Goal: Navigation & Orientation: Find specific page/section

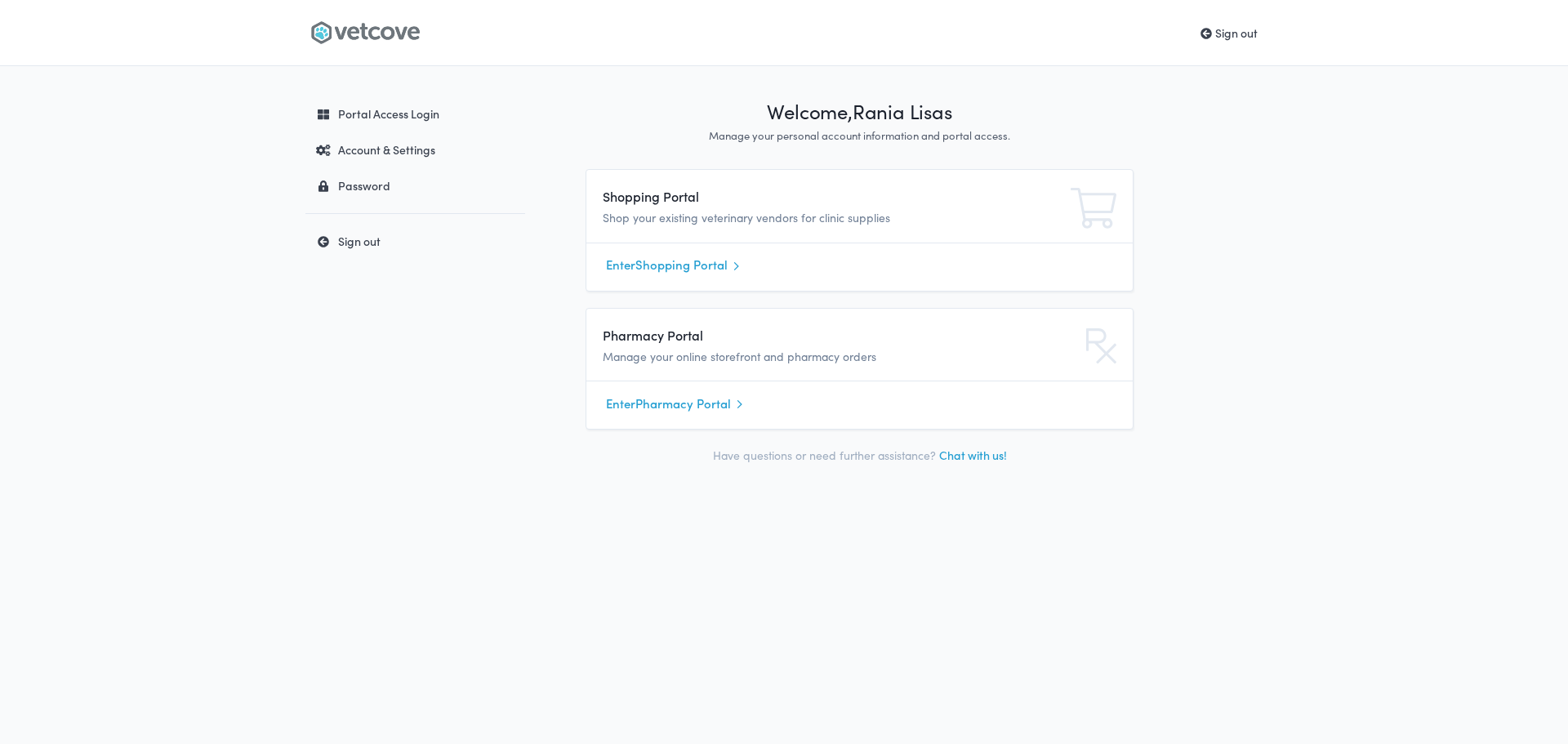
click at [667, 265] on link "Enter Shopping Portal" at bounding box center [860, 265] width 507 height 25
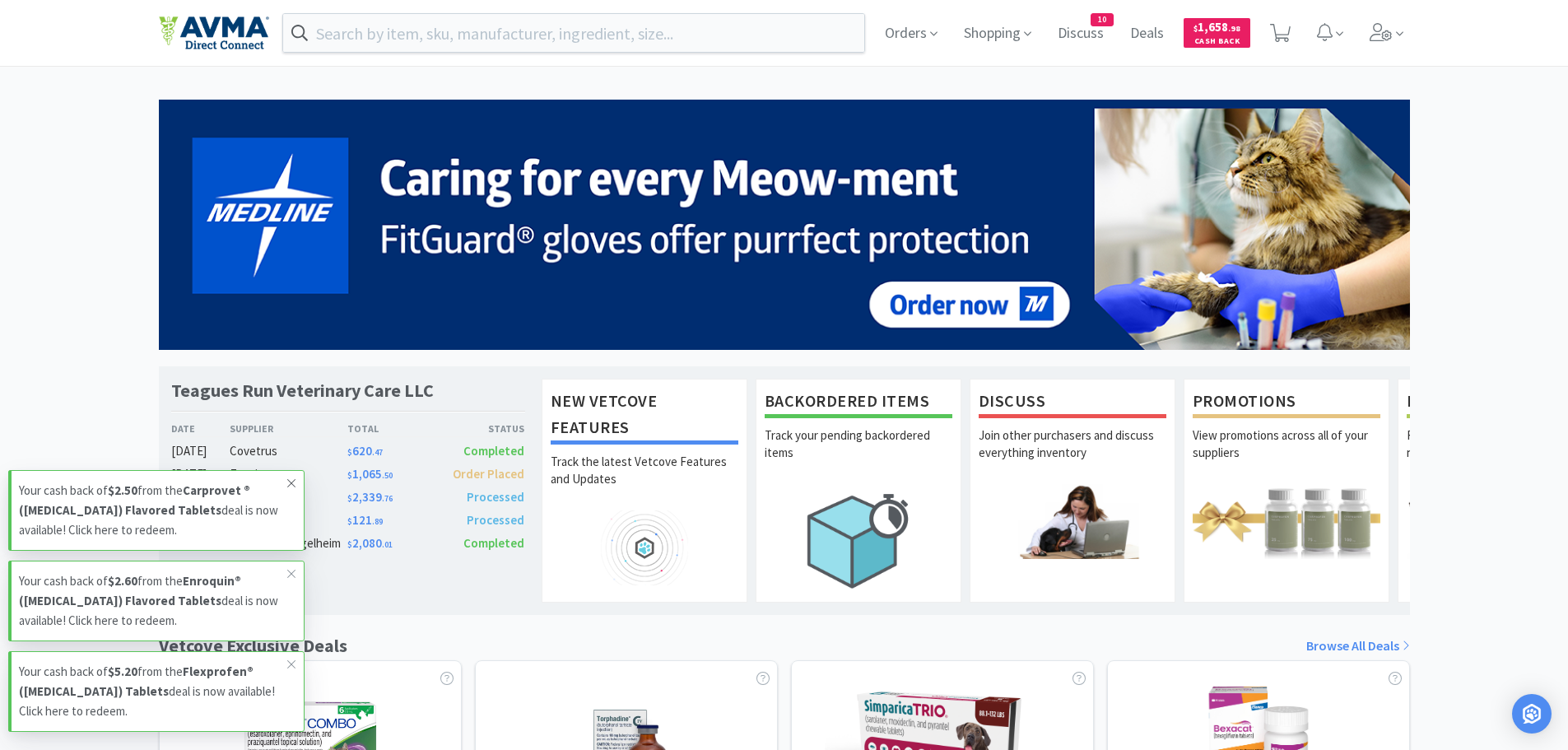
click at [289, 484] on icon at bounding box center [291, 482] width 10 height 13
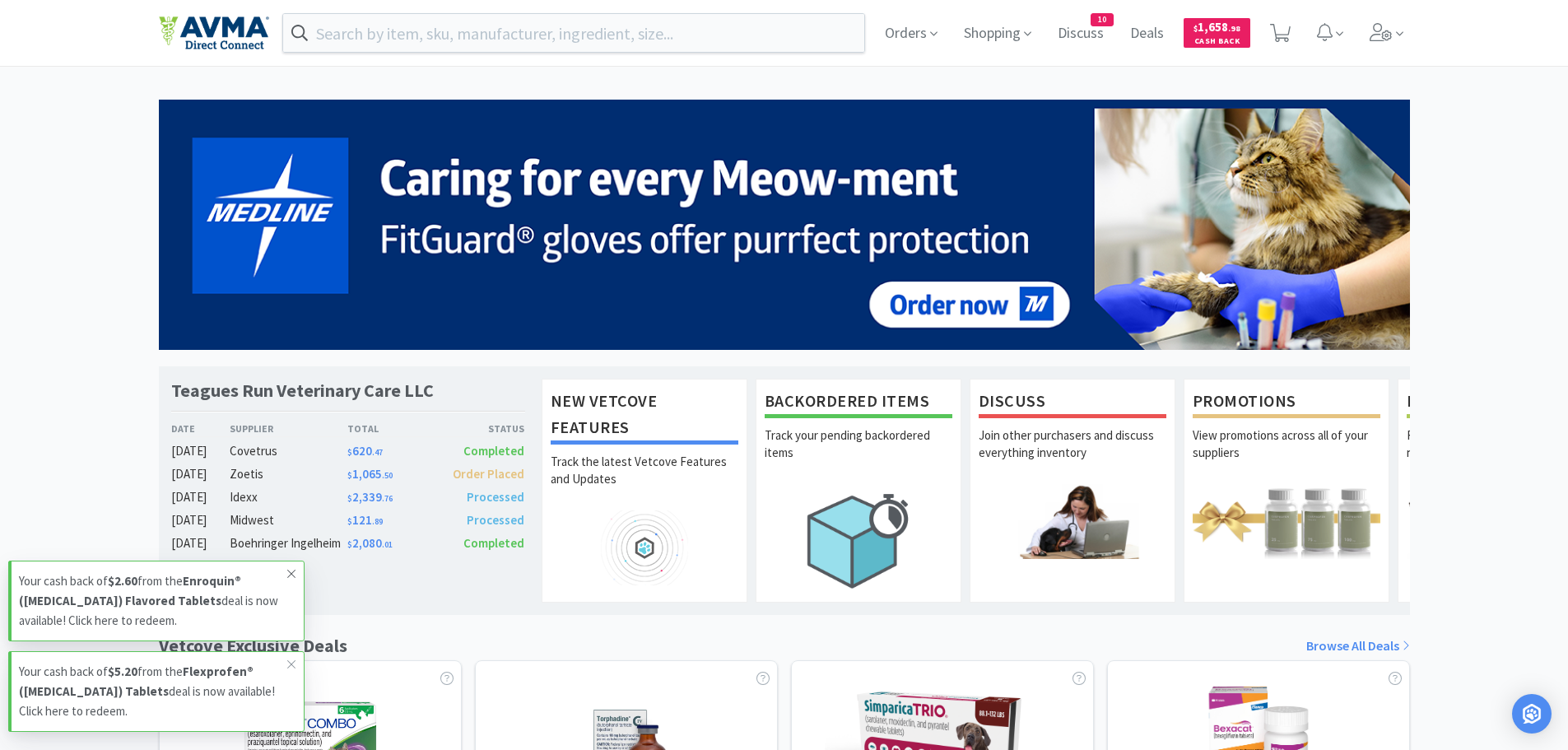
click at [286, 569] on icon at bounding box center [291, 573] width 10 height 13
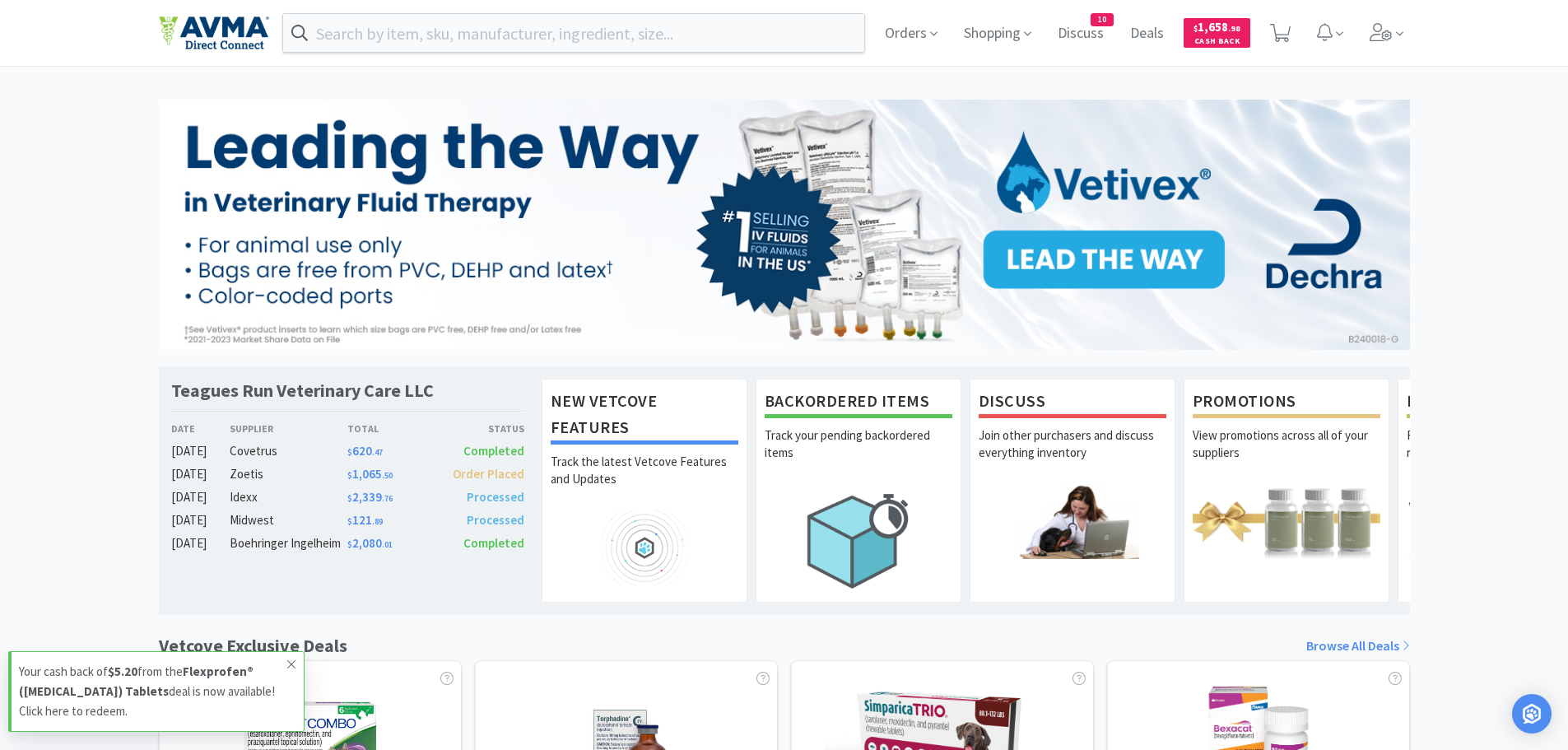
click at [288, 660] on icon at bounding box center [291, 664] width 10 height 13
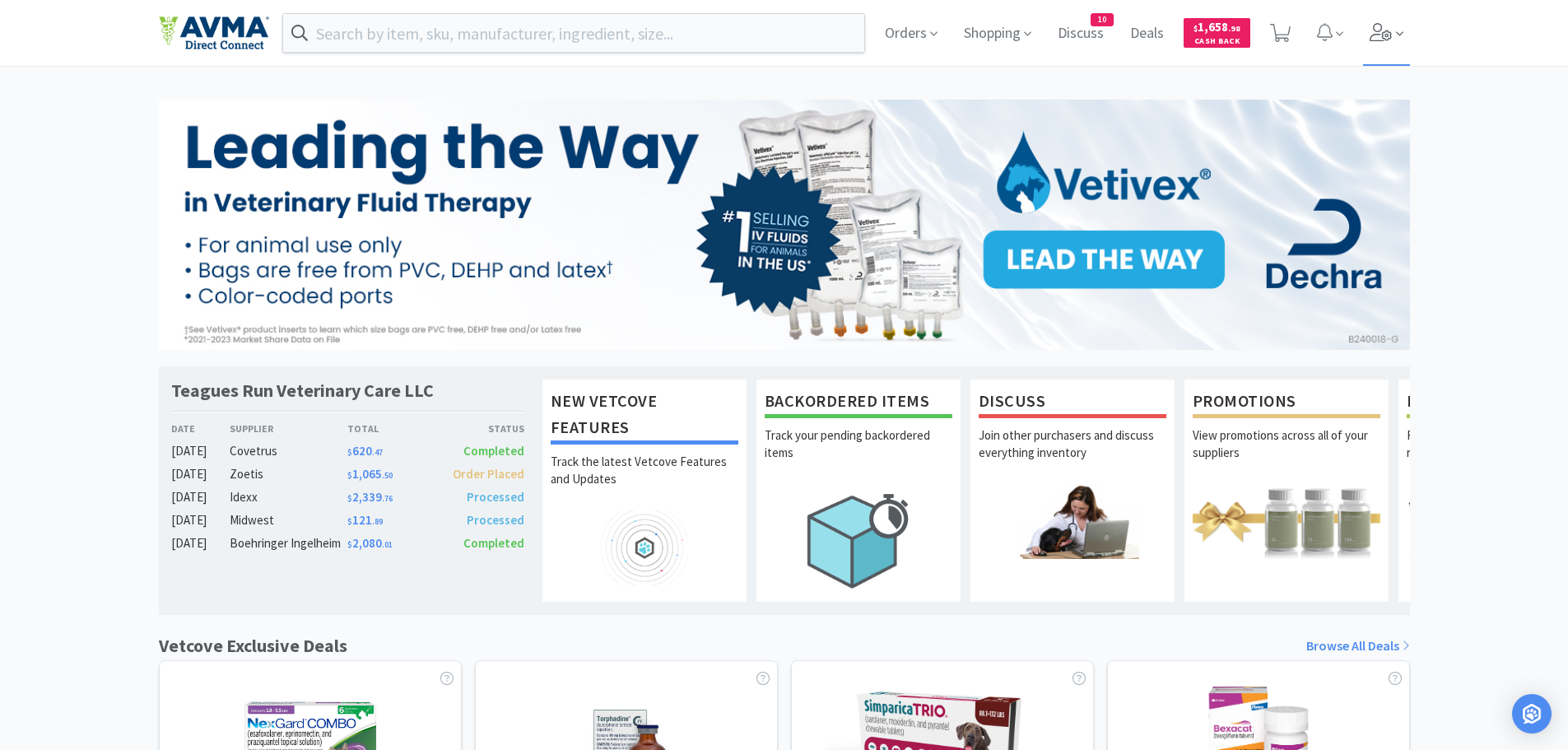
click at [1392, 38] on icon at bounding box center [1381, 32] width 23 height 18
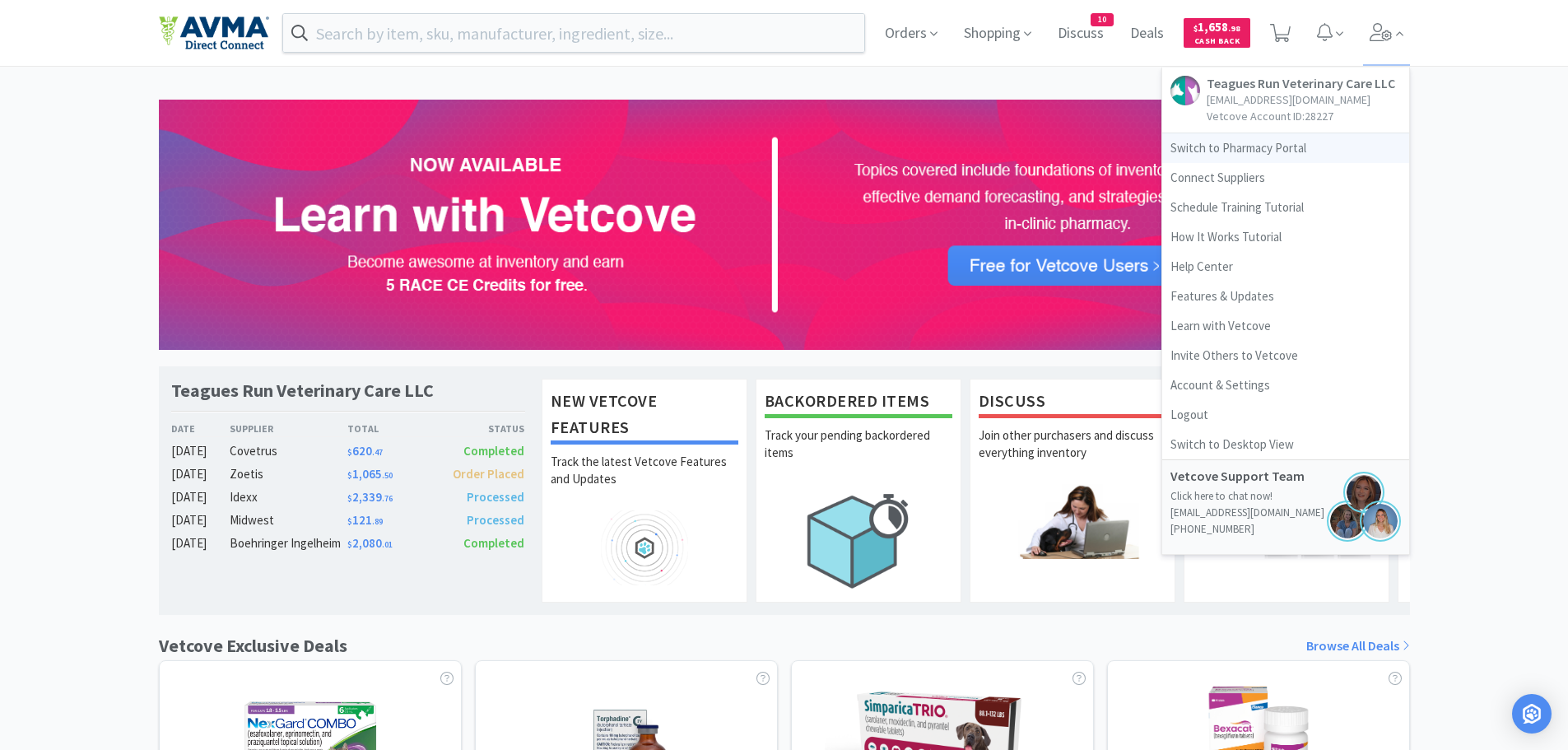
click at [1218, 148] on link "Switch to Pharmacy Portal" at bounding box center [1286, 147] width 247 height 30
